Goal: Book appointment/travel/reservation

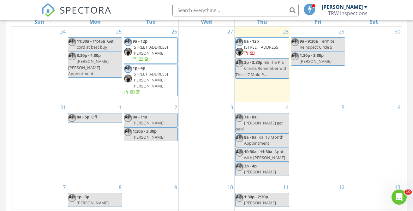
scroll to position [369, 0]
click at [305, 74] on div "29 9a - 9:30a Termite Reinspect Circle S 1:30p - 3:30p Jessica" at bounding box center [318, 64] width 56 height 75
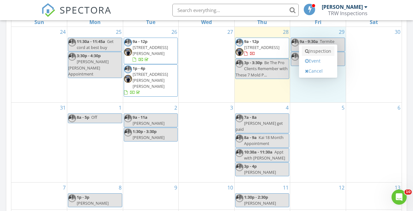
click at [319, 52] on link "Inspection" at bounding box center [318, 51] width 33 height 10
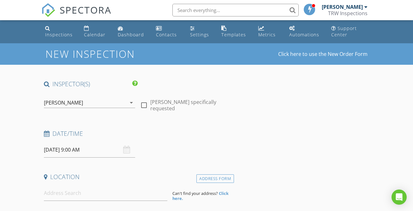
click at [83, 102] on div "[PERSON_NAME]" at bounding box center [85, 103] width 82 height 10
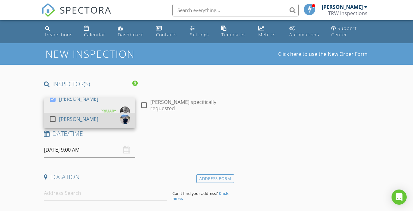
click at [51, 118] on div at bounding box center [52, 119] width 11 height 11
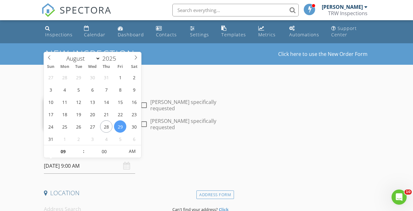
click at [80, 168] on input "08/29/2025 9:00 AM" at bounding box center [89, 165] width 91 height 15
type input "10"
type input "08/29/2025 10:00 AM"
click at [80, 147] on span at bounding box center [80, 148] width 4 height 6
type input "11"
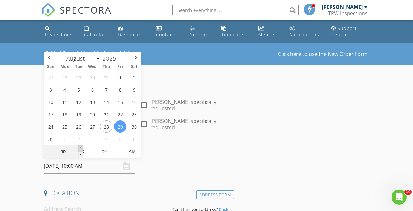
type input "08/29/2025 11:00 AM"
click at [80, 148] on span at bounding box center [80, 148] width 4 height 6
type input "12"
type input "08/29/2025 12:00 PM"
click at [80, 148] on span at bounding box center [80, 148] width 4 height 6
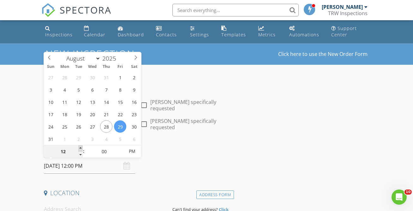
type input "01"
type input "08/29/2025 1:00 PM"
click at [80, 148] on span at bounding box center [80, 148] width 4 height 6
type input "12"
type input "55"
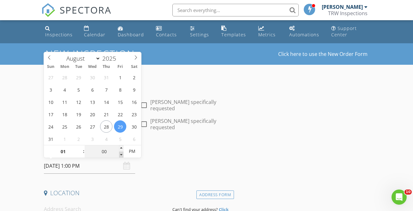
type input "08/29/2025 12:55 PM"
click at [122, 153] on span at bounding box center [121, 154] width 4 height 6
type input "50"
type input "08/29/2025 12:50 PM"
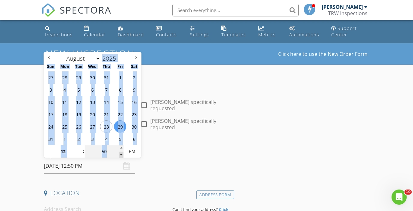
click at [122, 153] on span at bounding box center [121, 154] width 4 height 6
type input "45"
type input "08/29/2025 12:45 PM"
click at [122, 153] on span at bounding box center [121, 154] width 4 height 6
type input "40"
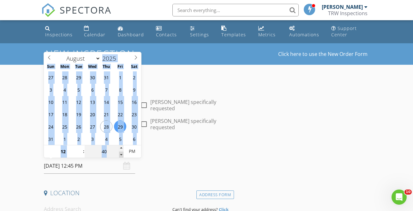
type input "08/29/2025 12:40 PM"
click at [122, 153] on span at bounding box center [121, 154] width 4 height 6
type input "35"
type input "08/29/2025 12:35 PM"
click at [122, 153] on span at bounding box center [121, 154] width 4 height 6
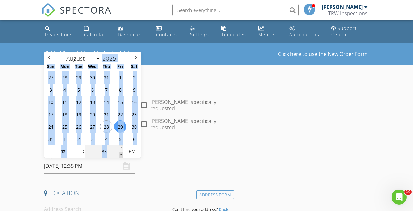
type input "30"
type input "[DATE] 12:30 PM"
click at [122, 153] on span at bounding box center [121, 154] width 4 height 6
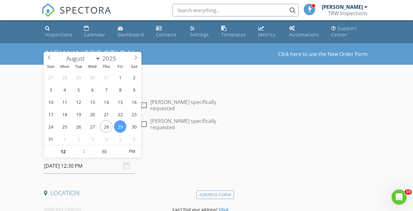
click at [163, 168] on div "Date/Time 08/29/2025 12:30 PM" at bounding box center [137, 159] width 193 height 28
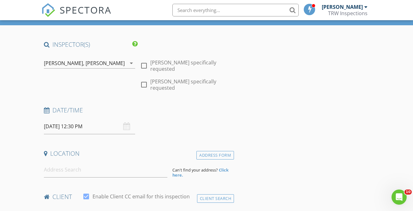
scroll to position [70, 0]
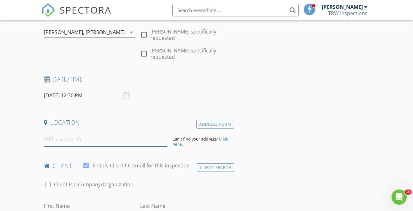
click at [74, 141] on input at bounding box center [105, 138] width 123 height 15
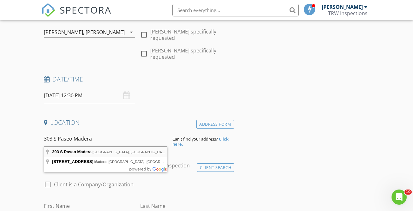
type input "303 S Paseo Madera, Green Valley, AZ, USA"
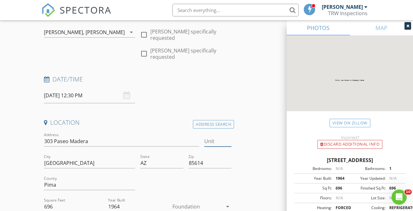
click at [209, 144] on input "Unit" at bounding box center [217, 141] width 27 height 10
type input "c"
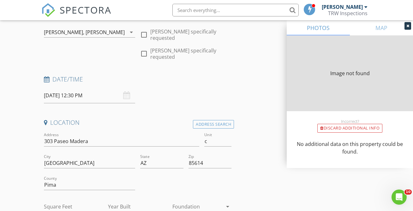
type input "696"
type input "1964"
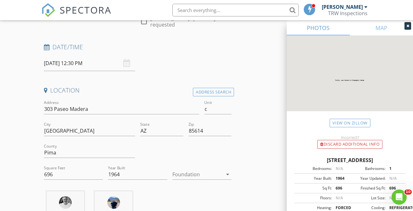
scroll to position [106, 0]
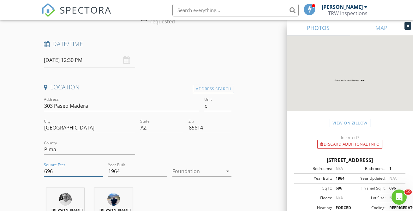
drag, startPoint x: 56, startPoint y: 172, endPoint x: 31, endPoint y: 172, distance: 24.6
type input "588"
drag, startPoint x: 123, startPoint y: 173, endPoint x: 111, endPoint y: 170, distance: 12.5
click at [111, 170] on input "1964" at bounding box center [137, 171] width 59 height 10
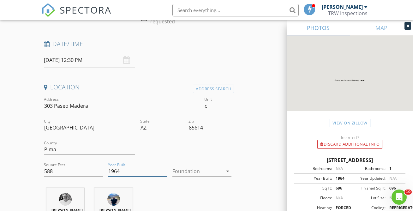
click at [143, 171] on input "1964" at bounding box center [137, 171] width 59 height 10
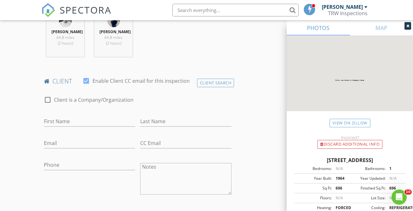
scroll to position [284, 0]
click at [99, 126] on input "First Name" at bounding box center [89, 121] width 91 height 10
type input "m"
type input "N"
type input "[PERSON_NAME]"
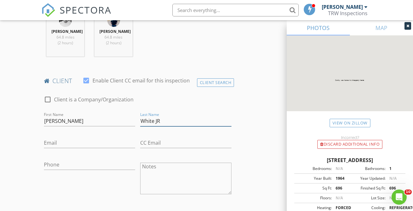
type input "White JR"
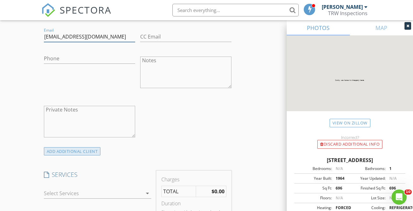
scroll to position [396, 0]
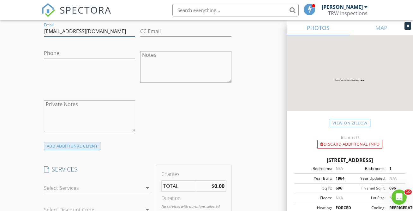
type input "[EMAIL_ADDRESS][DOMAIN_NAME]"
click at [91, 149] on div "ADD ADDITIONAL client" at bounding box center [72, 146] width 57 height 9
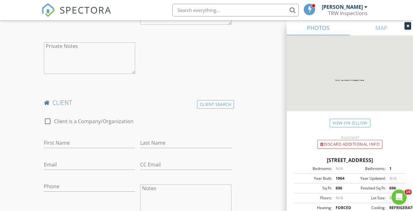
scroll to position [563, 0]
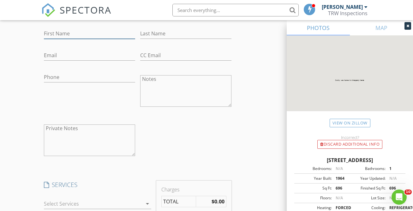
drag, startPoint x: 58, startPoint y: 39, endPoint x: 72, endPoint y: 43, distance: 15.1
click at [58, 39] on input "First Name" at bounding box center [89, 33] width 91 height 10
type input "[PERSON_NAME]"
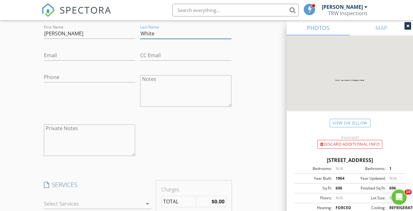
type input "White"
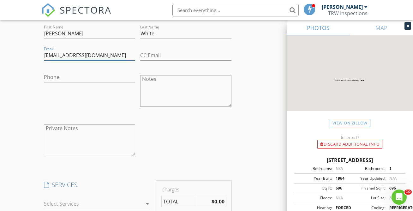
type input "[EMAIL_ADDRESS][DOMAIN_NAME]"
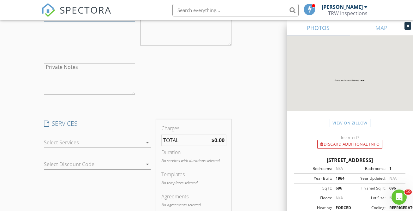
scroll to position [637, 0]
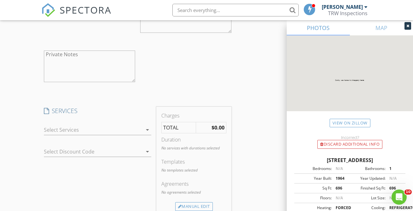
drag, startPoint x: 146, startPoint y: 133, endPoint x: 159, endPoint y: 124, distance: 15.3
type input "[PHONE_NUMBER]"
click at [146, 133] on icon "arrow_drop_down" at bounding box center [148, 130] width 8 height 8
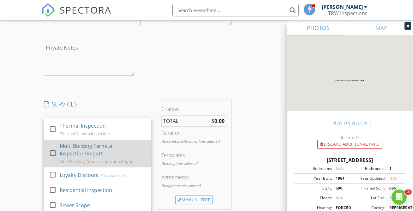
scroll to position [695, 0]
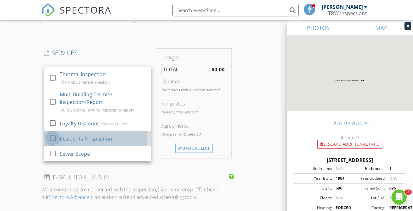
click at [55, 143] on div at bounding box center [52, 138] width 11 height 11
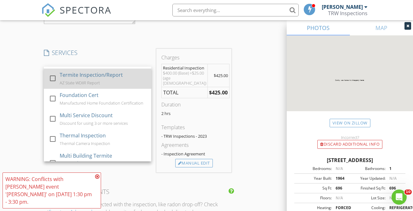
scroll to position [42, 0]
click at [52, 85] on div at bounding box center [52, 79] width 11 height 11
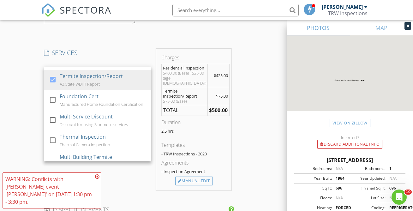
click at [247, 145] on div "INSPECTOR(S) check_box Travis Weddle PRIMARY check_box Jaedon Weddle Travis Wed…" at bounding box center [206, 29] width 330 height 1288
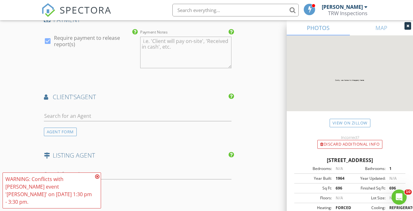
scroll to position [936, 0]
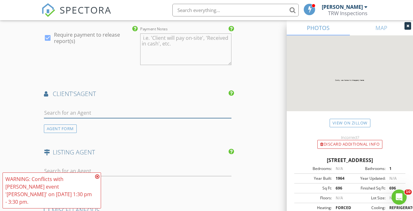
click at [91, 118] on input "text" at bounding box center [137, 113] width 187 height 10
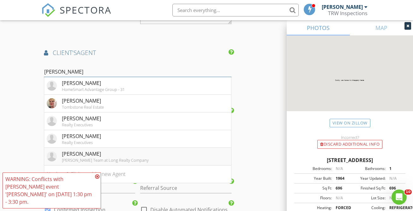
scroll to position [977, 0]
type input "jessica"
click at [57, 158] on div "Jessica Peabody Treece Team at Long Realty Company" at bounding box center [98, 156] width 102 height 13
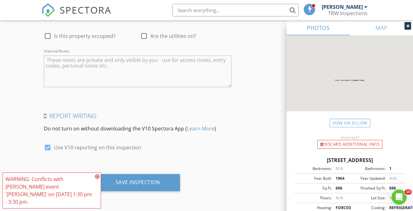
scroll to position [1321, 0]
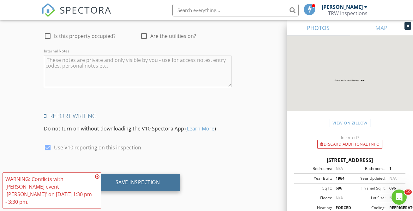
click at [136, 184] on div "Save Inspection" at bounding box center [138, 182] width 44 height 6
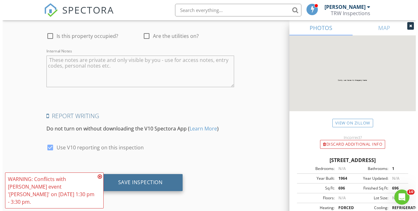
scroll to position [1315, 0]
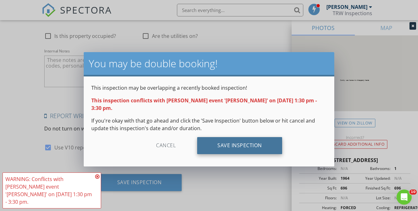
click at [239, 137] on div "Save Inspection" at bounding box center [239, 145] width 85 height 17
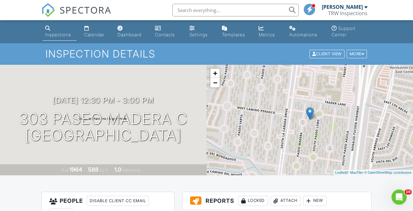
click at [131, 35] on div "Dashboard" at bounding box center [129, 34] width 24 height 5
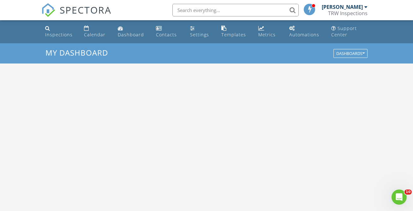
scroll to position [584, 423]
